Goal: Transaction & Acquisition: Download file/media

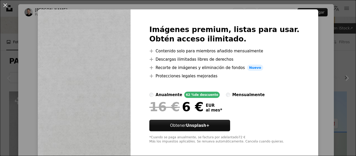
scroll to position [11, 0]
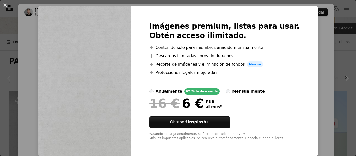
click at [310, 79] on div "An X shape Imágenes premium, listas para usar. Obtén acceso ilimitado. A plus s…" at bounding box center [178, 78] width 356 height 156
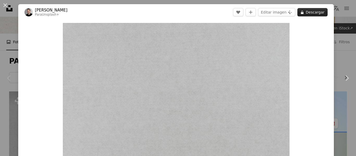
click at [307, 13] on button "A lock Descargar" at bounding box center [312, 12] width 30 height 8
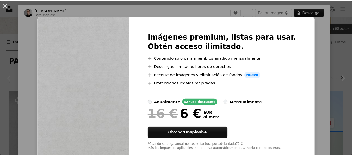
scroll to position [11, 0]
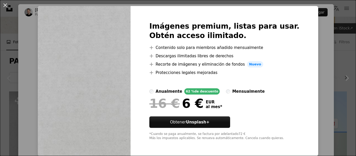
click at [311, 82] on div "An X shape Imágenes premium, listas para usar. Obtén acceso ilimitado. A plus s…" at bounding box center [178, 78] width 356 height 156
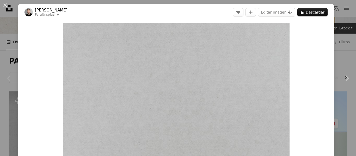
click at [341, 36] on div "An X shape Chevron left Chevron right [PERSON_NAME] Para Unsplash+ A heart A pl…" at bounding box center [178, 78] width 356 height 156
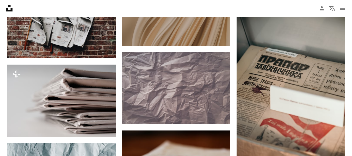
scroll to position [651, 0]
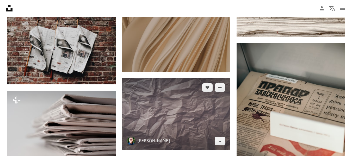
click at [220, 78] on img at bounding box center [176, 114] width 108 height 72
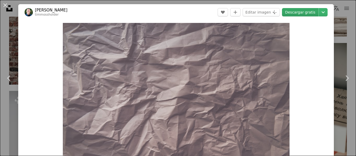
click at [311, 12] on link "Descargar gratis" at bounding box center [300, 12] width 36 height 8
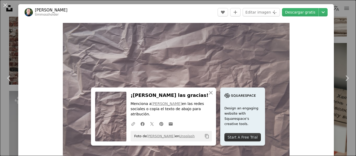
drag, startPoint x: 343, startPoint y: 27, endPoint x: 319, endPoint y: 61, distance: 41.8
click at [343, 27] on div "An X shape Chevron left Chevron right [PERSON_NAME] timmossholder A heart A plu…" at bounding box center [178, 78] width 356 height 156
